Goal: Browse casually: Explore the website without a specific task or goal

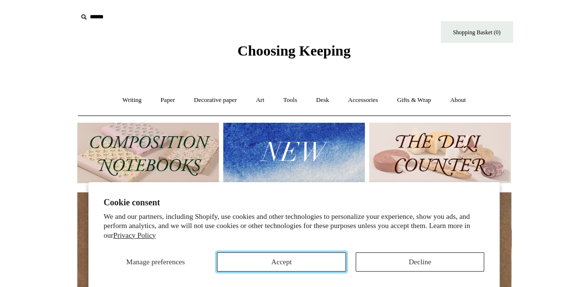
click at [299, 260] on button "Accept" at bounding box center [281, 261] width 129 height 19
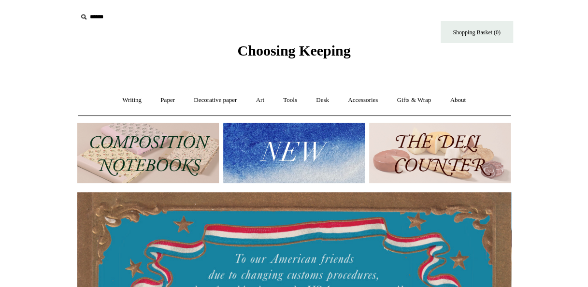
click at [433, 145] on img at bounding box center [440, 153] width 142 height 60
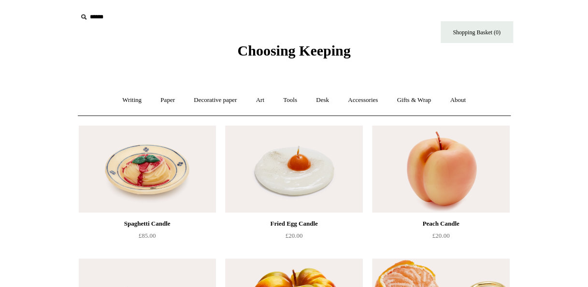
click at [312, 44] on span "Choosing Keeping" at bounding box center [293, 51] width 113 height 16
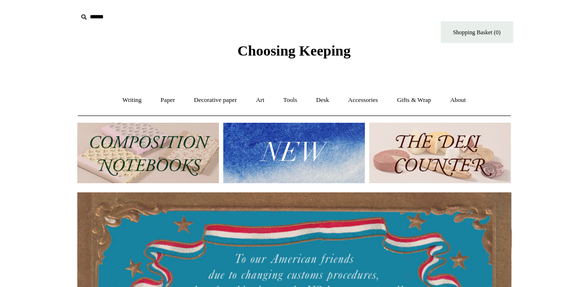
click at [148, 163] on img at bounding box center [148, 153] width 142 height 60
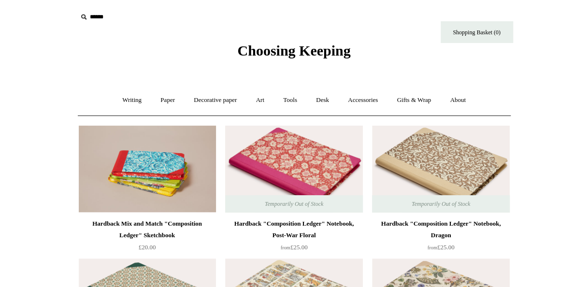
click at [272, 168] on img at bounding box center [293, 169] width 137 height 87
click at [217, 97] on link "Decorative paper +" at bounding box center [215, 101] width 60 height 26
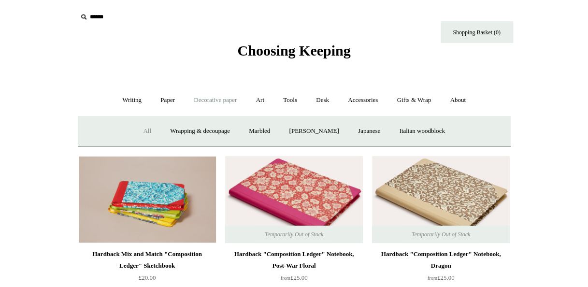
click at [136, 132] on link "All" at bounding box center [147, 131] width 26 height 26
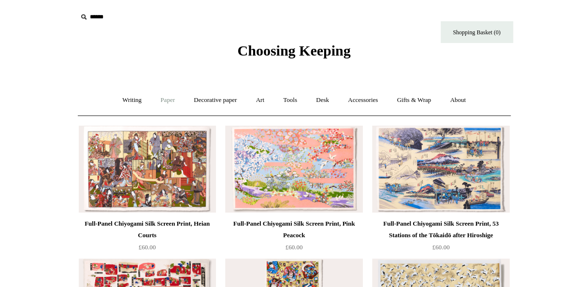
click at [166, 101] on link "Paper +" at bounding box center [168, 101] width 32 height 26
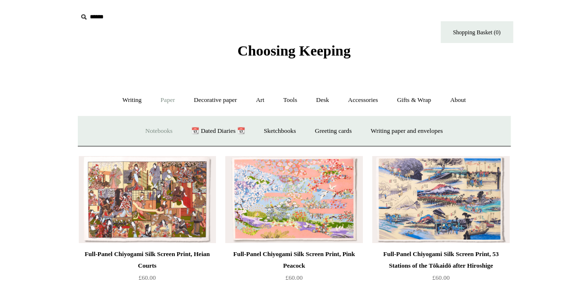
click at [148, 133] on link "Notebooks +" at bounding box center [159, 131] width 44 height 26
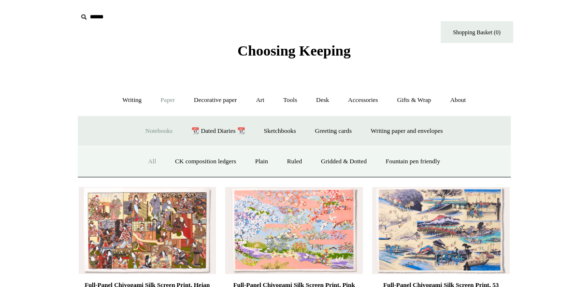
click at [147, 161] on link "All" at bounding box center [152, 162] width 26 height 26
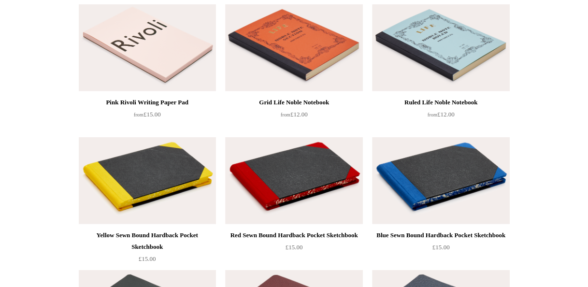
scroll to position [1309, 0]
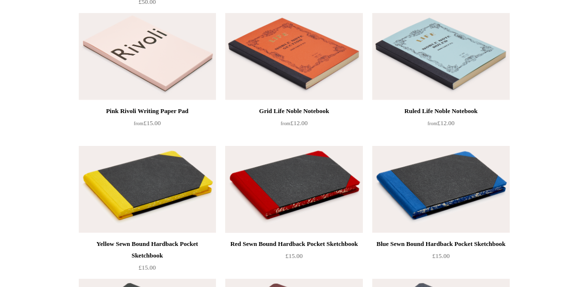
click at [246, 206] on img at bounding box center [293, 189] width 137 height 87
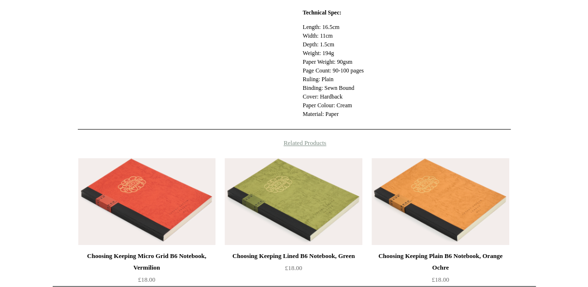
scroll to position [14, 0]
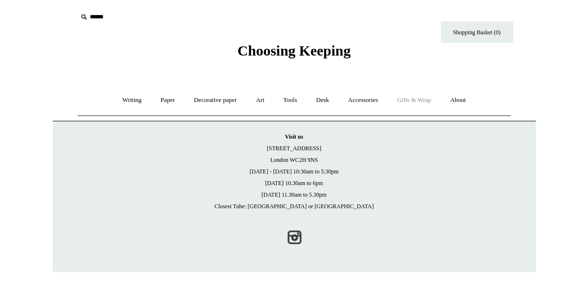
click at [403, 98] on link "Gifts & Wrap +" at bounding box center [414, 101] width 52 height 26
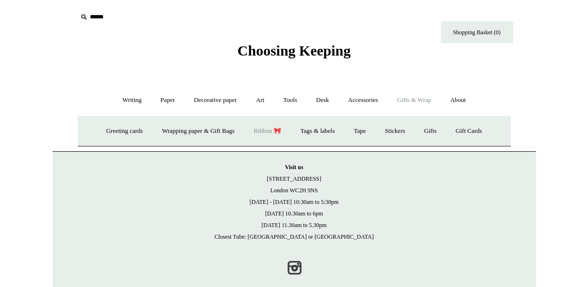
click at [267, 132] on link "Ribbon 🎀" at bounding box center [267, 131] width 45 height 26
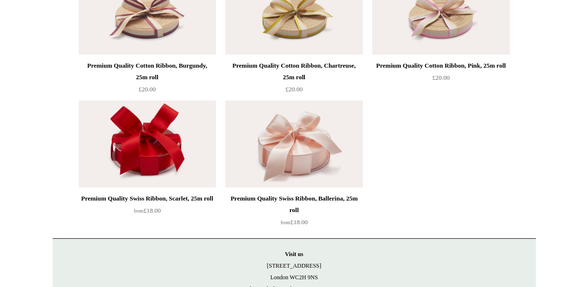
scroll to position [1822, 0]
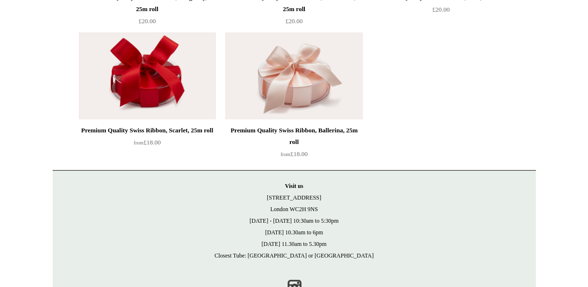
click at [140, 81] on img at bounding box center [147, 75] width 137 height 87
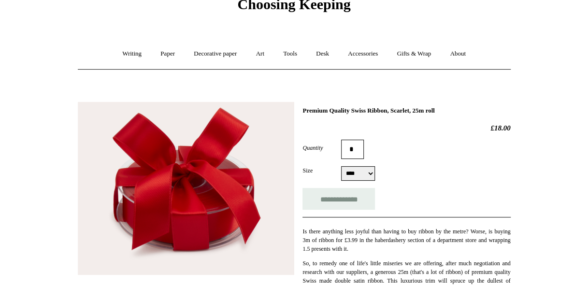
scroll to position [45, 0]
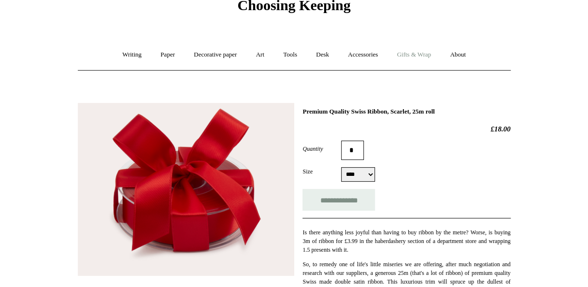
click at [410, 58] on link "Gifts & Wrap +" at bounding box center [414, 55] width 52 height 26
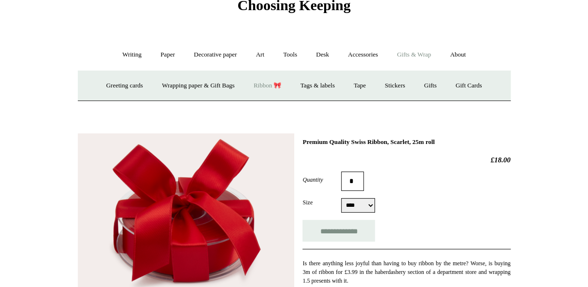
click at [262, 86] on link "Ribbon 🎀" at bounding box center [267, 86] width 45 height 26
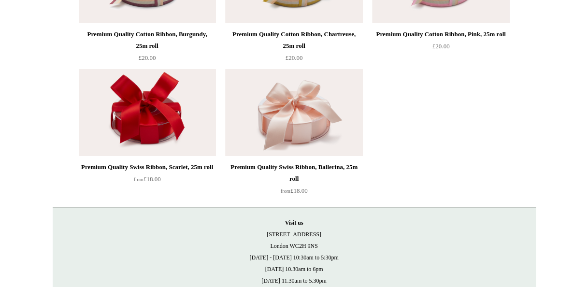
scroll to position [1837, 0]
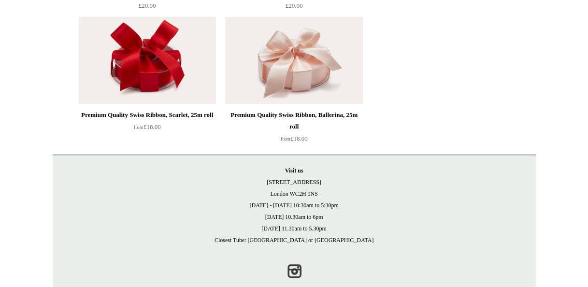
click at [157, 75] on img at bounding box center [147, 60] width 137 height 87
